Goal: Transaction & Acquisition: Purchase product/service

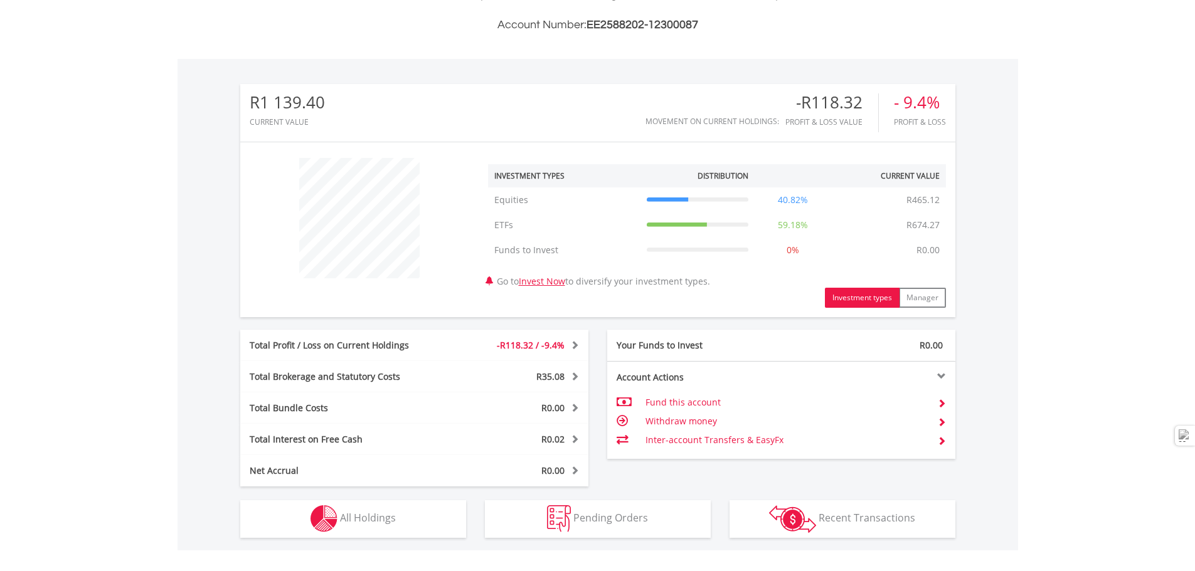
scroll to position [376, 0]
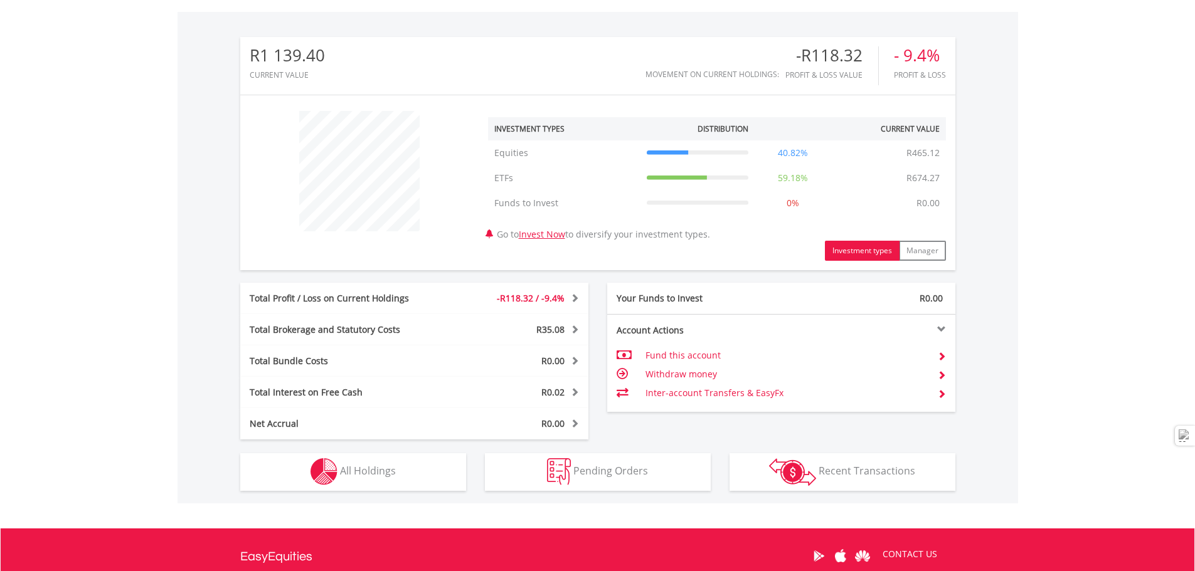
click at [445, 488] on div "R1 139.40 CURRENT VALUE Movement on Current Holdings: -R118.32 Profit & Loss Va…" at bounding box center [597, 258] width 840 height 492
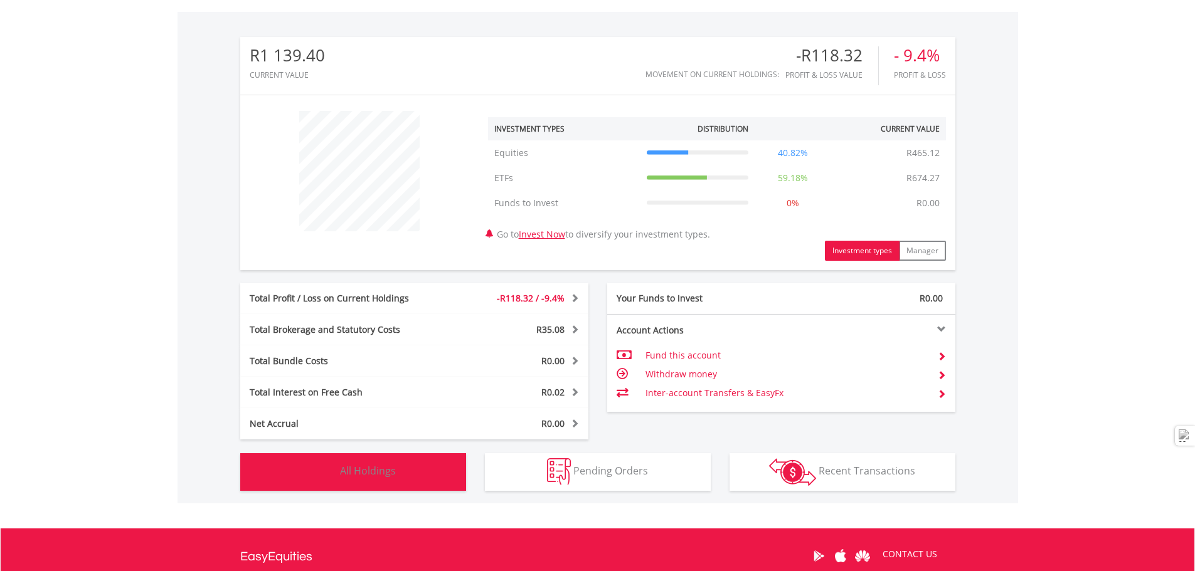
click at [443, 485] on button "Holdings All Holdings" at bounding box center [353, 472] width 226 height 38
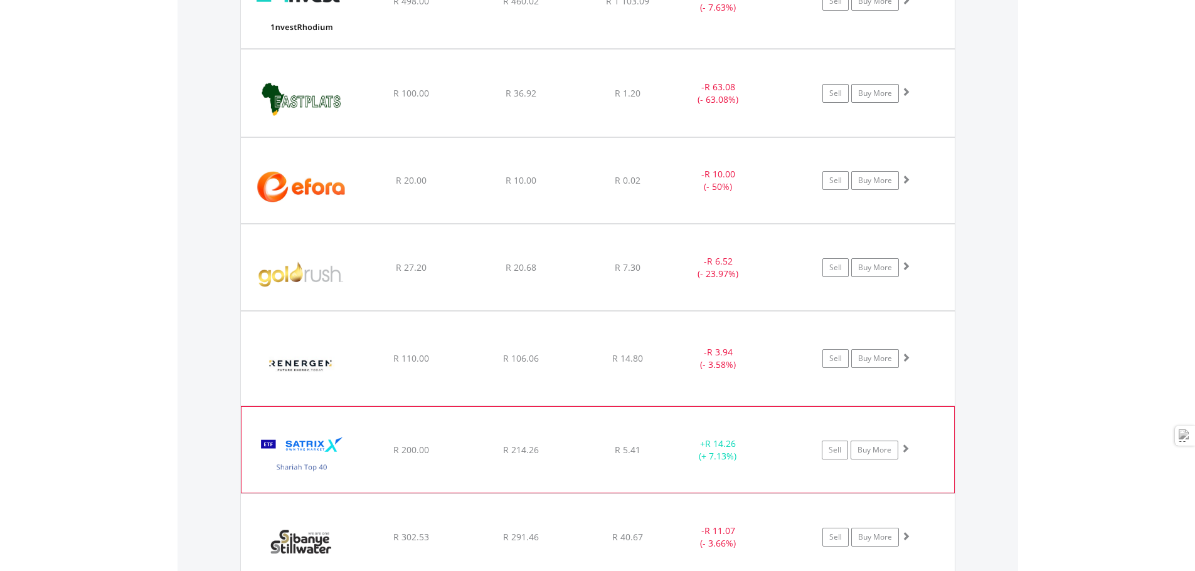
scroll to position [968, 0]
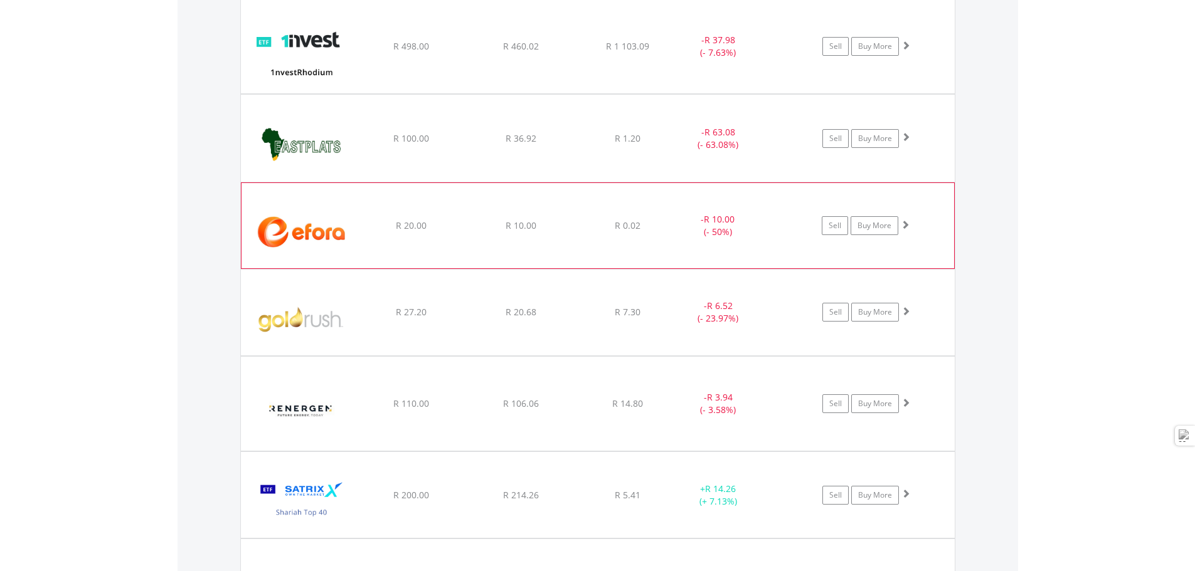
click at [634, 216] on div "﻿ Efora Energy Limited R 20.00 R 10.00 R 0.02 - R 10.00 (- 50%) Sell Buy More" at bounding box center [597, 225] width 712 height 85
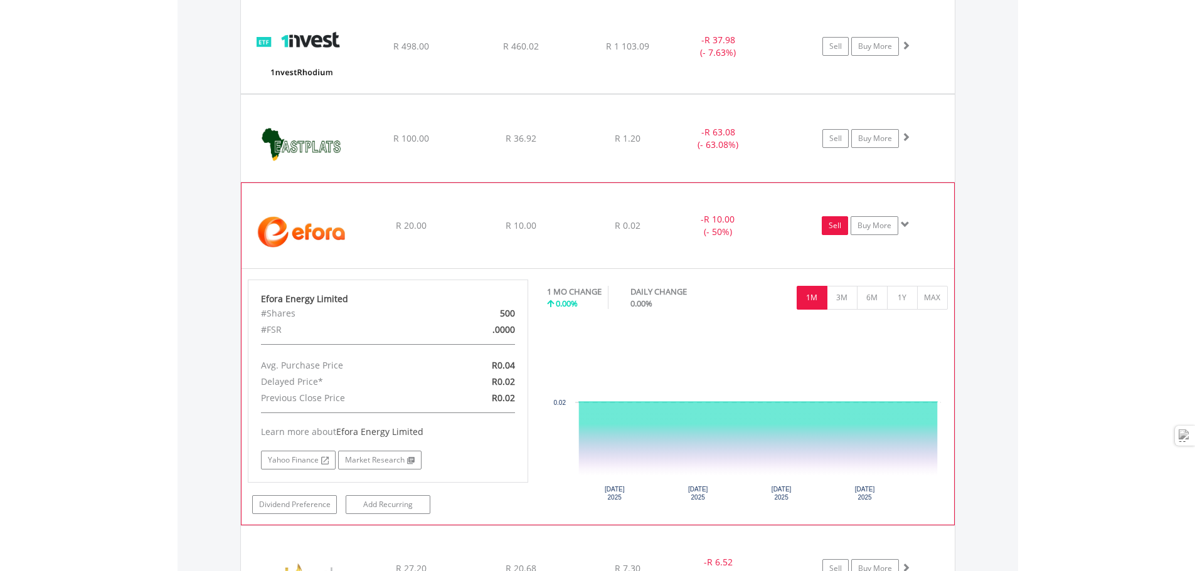
click at [840, 221] on link "Sell" at bounding box center [834, 225] width 26 height 19
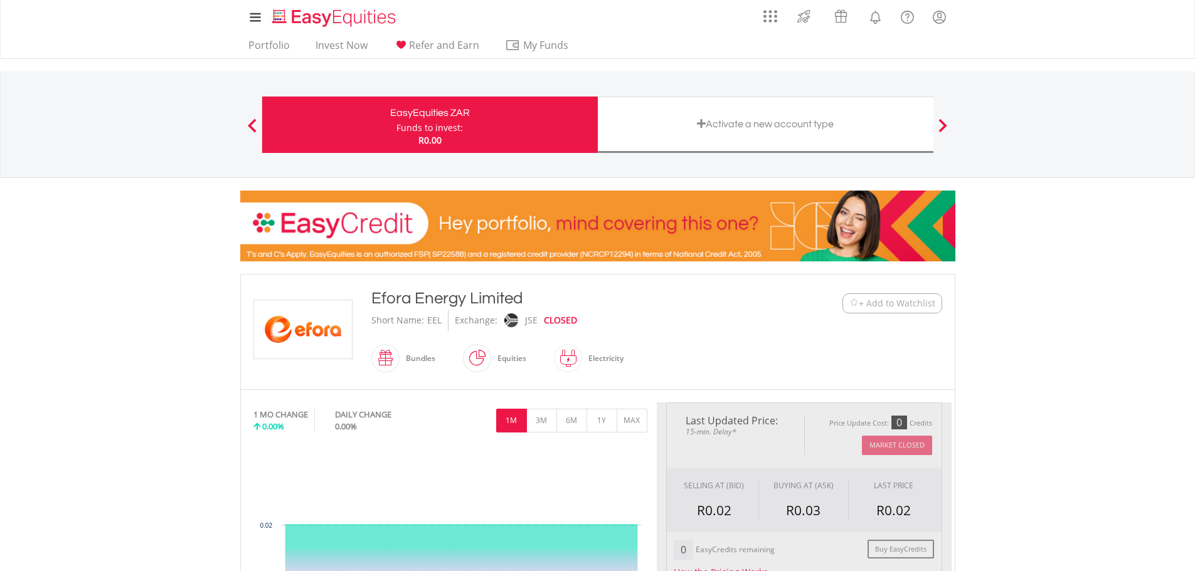
type input "*****"
type input "******"
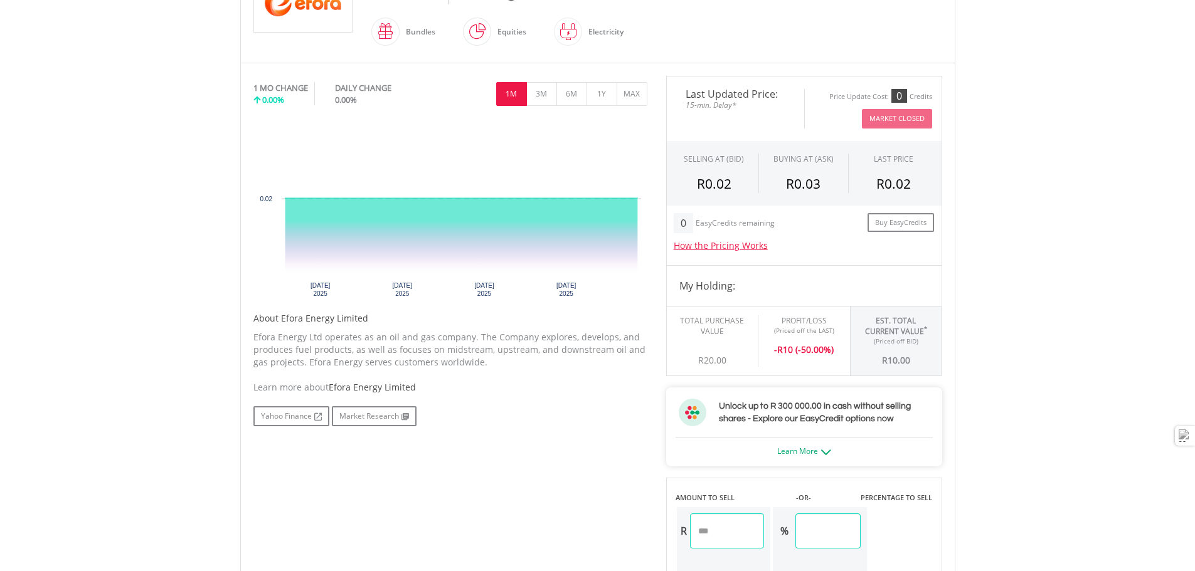
scroll to position [314, 0]
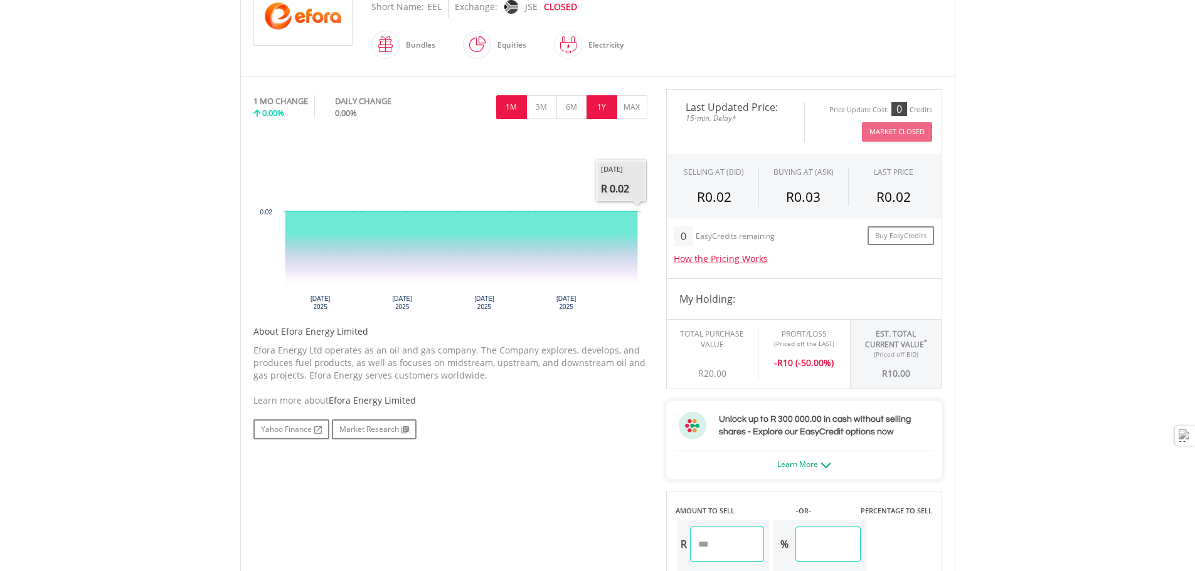
click at [615, 117] on button "1Y" at bounding box center [601, 107] width 31 height 24
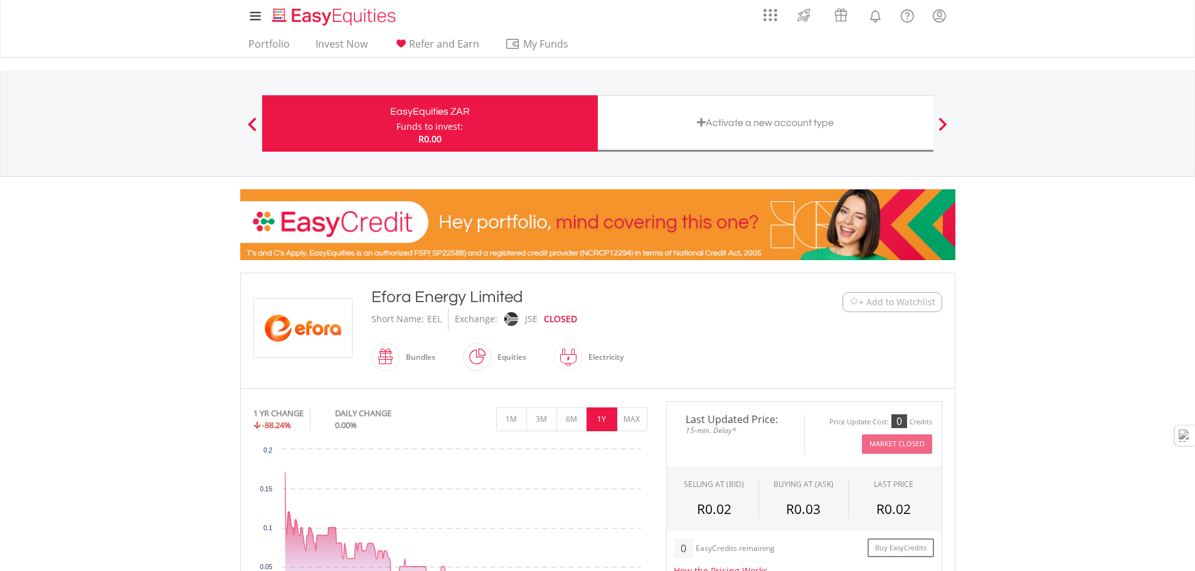
scroll to position [0, 0]
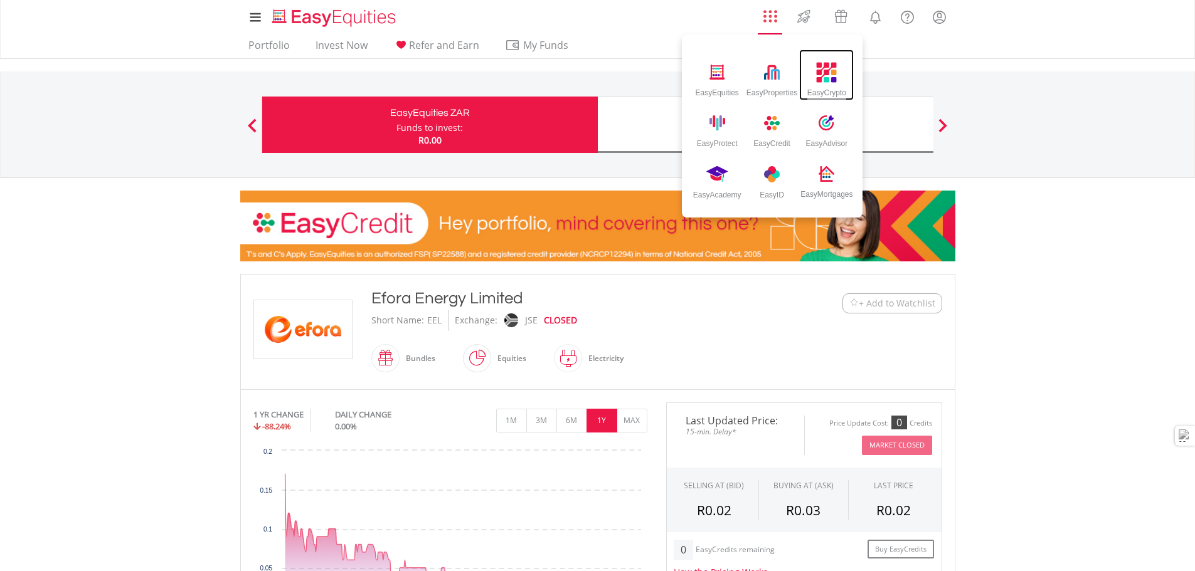
click at [823, 77] on img at bounding box center [826, 72] width 21 height 21
